Goal: Information Seeking & Learning: Learn about a topic

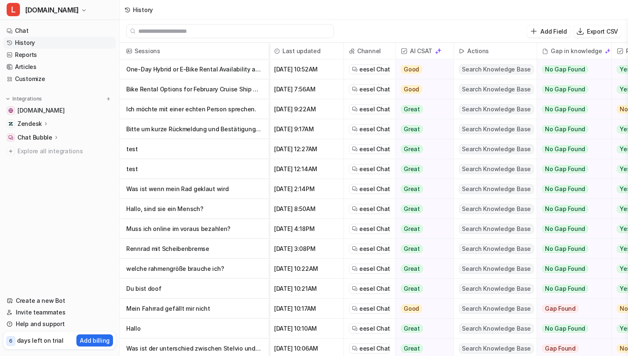
click at [192, 71] on p "One-Day Hybrid or E-Bike Rental Availability and Pricing" at bounding box center [194, 69] width 136 height 20
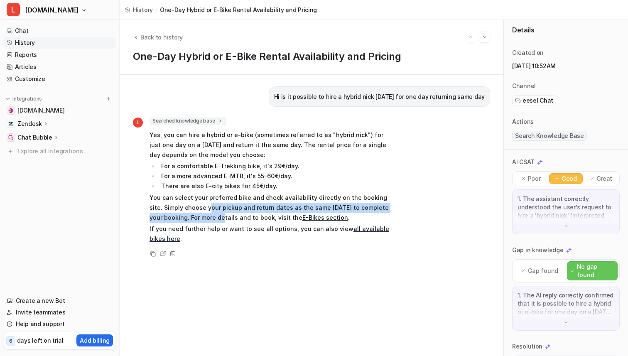
drag, startPoint x: 194, startPoint y: 203, endPoint x: 203, endPoint y: 222, distance: 21.2
click at [203, 222] on p "You can select your preferred bike and check availability directly on the booki…" at bounding box center [270, 208] width 243 height 30
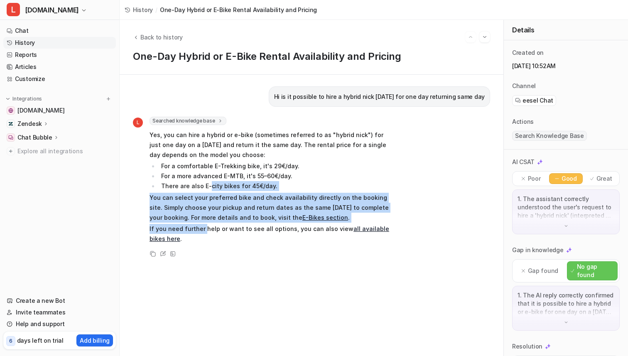
drag, startPoint x: 203, startPoint y: 227, endPoint x: 208, endPoint y: 189, distance: 38.9
click at [208, 189] on span "Yes, you can hire a hybrid or e-bike (sometimes referred to as "hybrid nick") f…" at bounding box center [270, 186] width 243 height 117
click at [208, 189] on li "There are also E-city bikes for 45€/day." at bounding box center [276, 186] width 234 height 10
